Goal: Communication & Community: Answer question/provide support

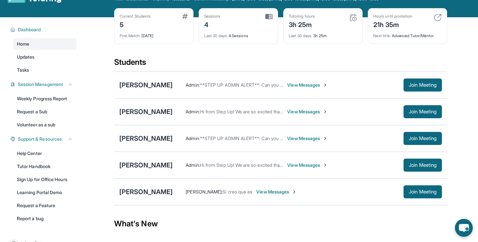
scroll to position [26, 0]
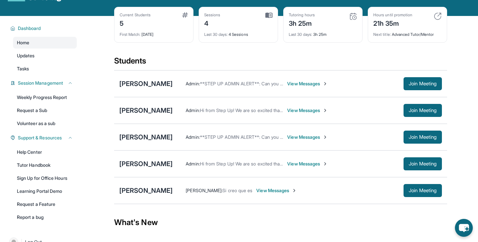
drag, startPoint x: 398, startPoint y: 13, endPoint x: 336, endPoint y: 31, distance: 64.6
click at [336, 31] on div "Last 30 days : 3h 25m" at bounding box center [323, 32] width 68 height 9
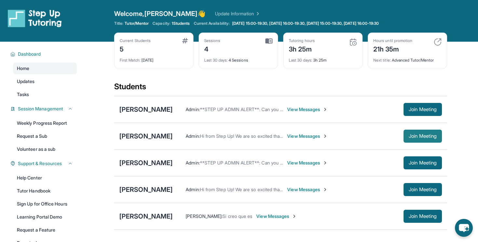
scroll to position [0, 0]
drag, startPoint x: 413, startPoint y: 88, endPoint x: 440, endPoint y: 138, distance: 57.4
click at [440, 138] on button "Join Meeting" at bounding box center [423, 135] width 38 height 13
click at [136, 0] on div "Open sidebar Welcome, [PERSON_NAME] 👋 Update Information Title: Tutor/Mentor Ca…" at bounding box center [239, 21] width 478 height 42
click at [270, 1] on div "Open sidebar Welcome, [PERSON_NAME] 👋 Update Information Title: Tutor/Mentor Ca…" at bounding box center [239, 21] width 478 height 42
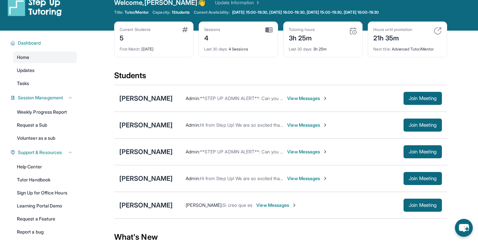
scroll to position [23, 0]
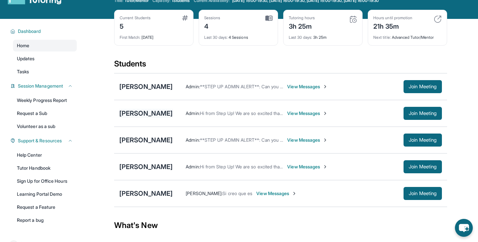
click at [142, 109] on div "[PERSON_NAME]" at bounding box center [145, 113] width 53 height 9
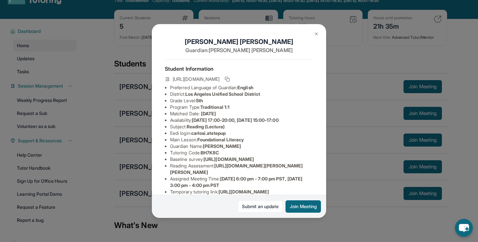
click at [317, 36] on img at bounding box center [316, 33] width 5 height 5
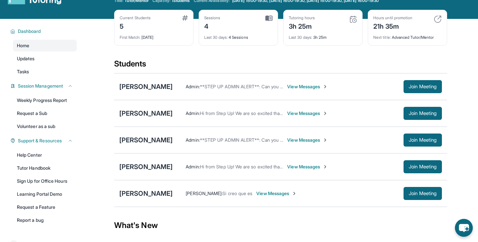
click at [141, 188] on div "[PERSON_NAME] [PERSON_NAME] : Si creo que es View Messages Join Meeting" at bounding box center [280, 193] width 333 height 27
click at [144, 192] on div "[PERSON_NAME]" at bounding box center [145, 193] width 53 height 9
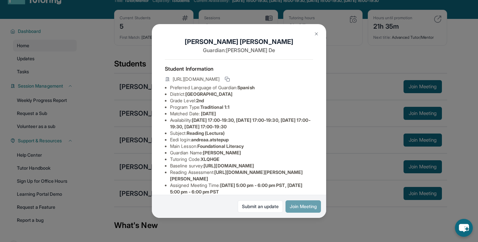
click at [307, 206] on button "Join Meeting" at bounding box center [303, 206] width 35 height 12
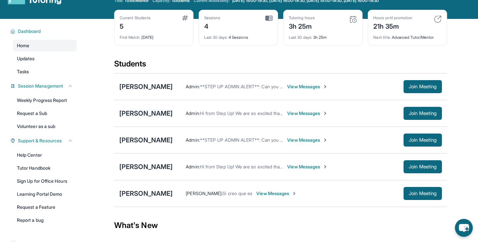
click at [137, 116] on div "[PERSON_NAME]" at bounding box center [145, 113] width 53 height 9
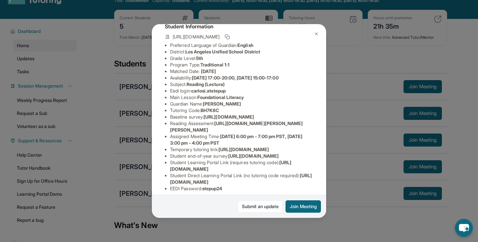
scroll to position [46, 0]
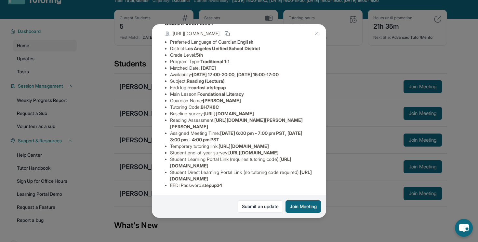
drag, startPoint x: 219, startPoint y: 139, endPoint x: 216, endPoint y: 146, distance: 7.5
click at [216, 130] on li "Reading Assessment : [URL][DOMAIN_NAME][PERSON_NAME][PERSON_NAME]" at bounding box center [241, 123] width 143 height 13
click at [302, 129] on span "[URL][DOMAIN_NAME][PERSON_NAME][PERSON_NAME]" at bounding box center [236, 123] width 133 height 12
drag, startPoint x: 304, startPoint y: 151, endPoint x: 219, endPoint y: 141, distance: 85.6
click at [219, 130] on li "Reading Assessment : [URL][DOMAIN_NAME][PERSON_NAME][PERSON_NAME]" at bounding box center [241, 123] width 143 height 13
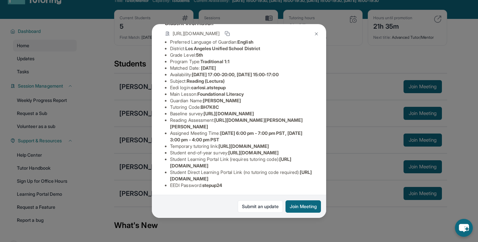
copy li "[URL][DOMAIN_NAME][PERSON_NAME][PERSON_NAME]"
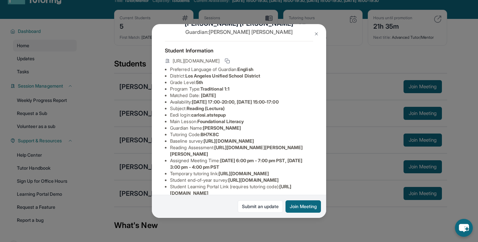
scroll to position [18, 0]
click at [318, 36] on img at bounding box center [316, 33] width 5 height 5
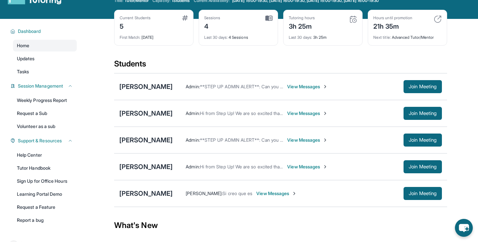
scroll to position [34, 0]
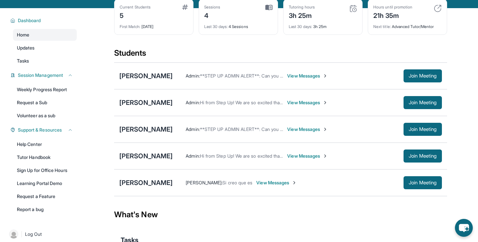
click at [143, 190] on div "[PERSON_NAME] [PERSON_NAME] : Si creo que es View Messages Join Meeting" at bounding box center [280, 182] width 333 height 27
click at [143, 182] on div "[PERSON_NAME]" at bounding box center [145, 182] width 53 height 9
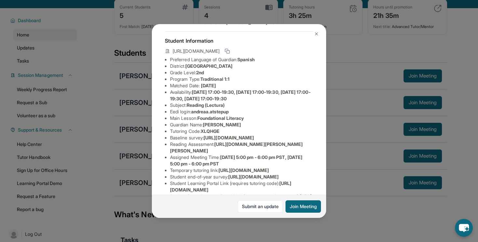
scroll to position [28, 0]
drag, startPoint x: 217, startPoint y: 162, endPoint x: 313, endPoint y: 169, distance: 96.2
click at [313, 169] on div "[PERSON_NAME] Guardian: [PERSON_NAME] Student Information [URL][DOMAIN_NAME] Pr…" at bounding box center [239, 120] width 174 height 193
copy li "[URL][DOMAIN_NAME][PERSON_NAME][PERSON_NAME]"
